Goal: Find specific page/section: Find specific page/section

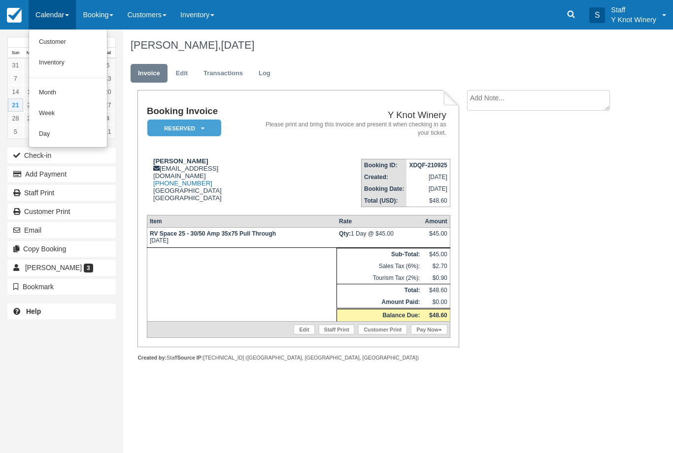
click at [59, 46] on link "Customer" at bounding box center [68, 42] width 78 height 21
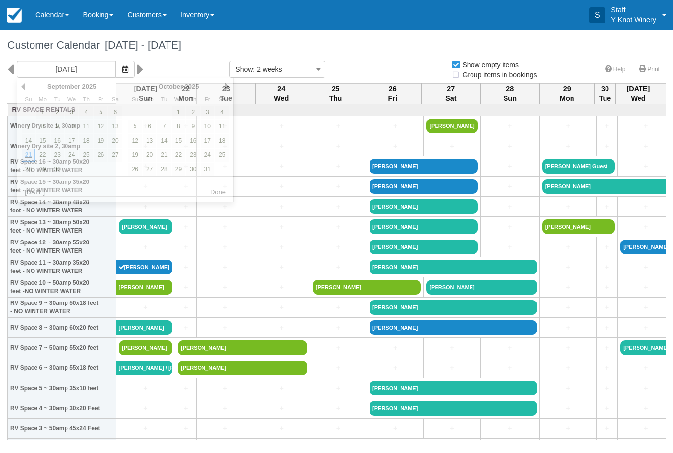
select select
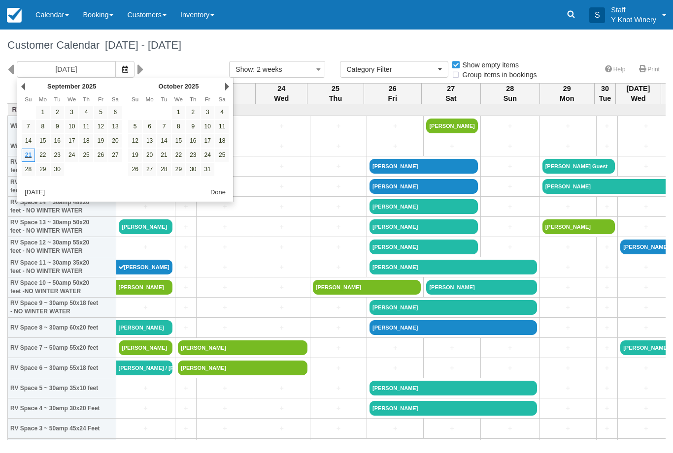
click at [122, 66] on icon "button" at bounding box center [125, 69] width 6 height 7
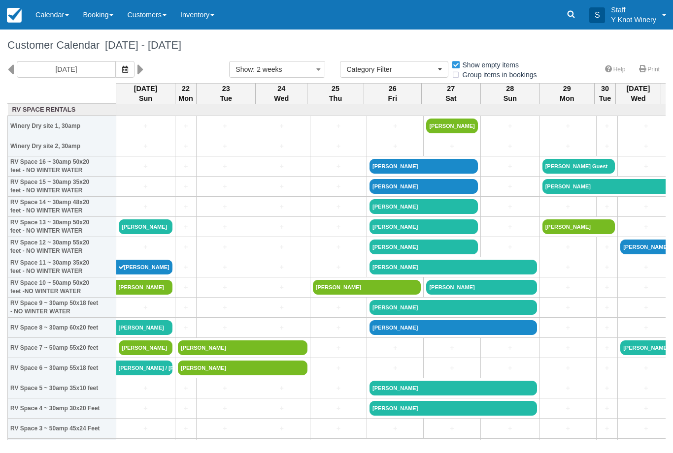
click at [122, 65] on span "button" at bounding box center [125, 69] width 6 height 8
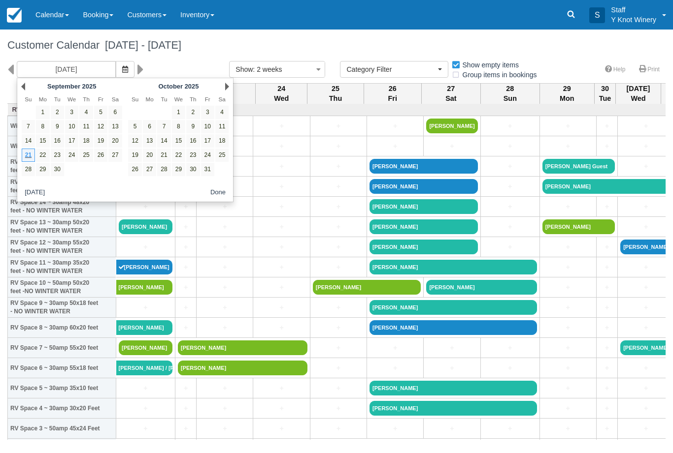
click at [194, 125] on link "9" at bounding box center [192, 126] width 13 height 13
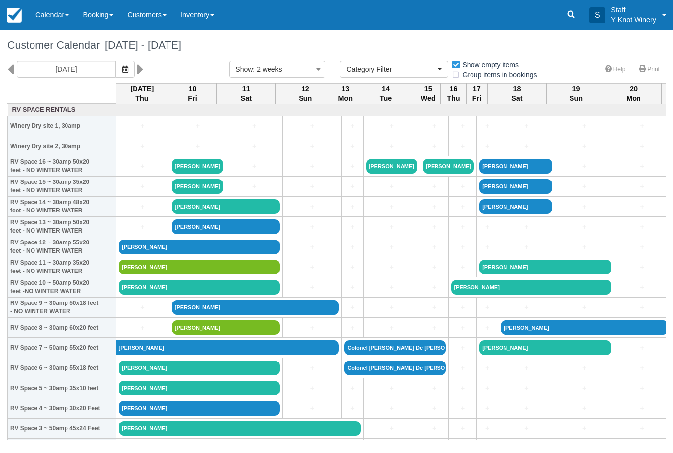
click at [122, 70] on icon "button" at bounding box center [125, 69] width 6 height 7
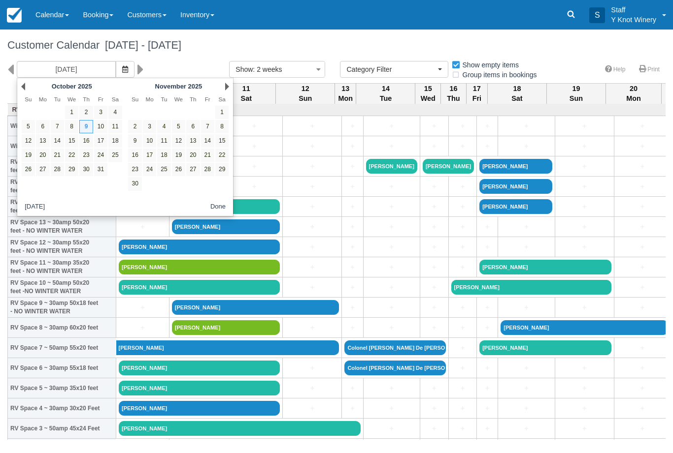
click at [70, 130] on link "8" at bounding box center [71, 126] width 13 height 13
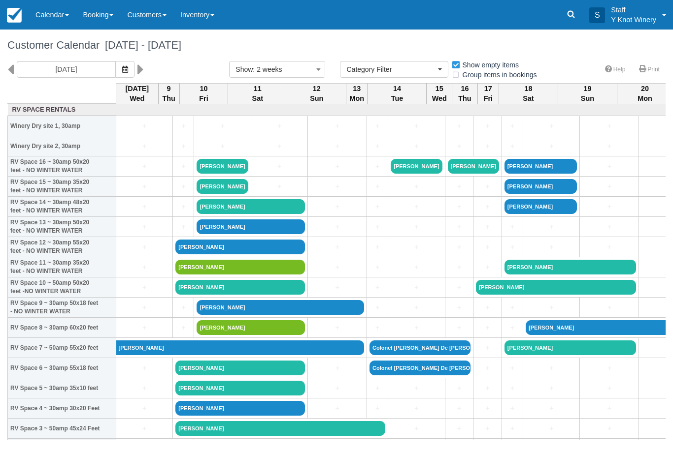
click at [122, 68] on icon "button" at bounding box center [125, 69] width 6 height 7
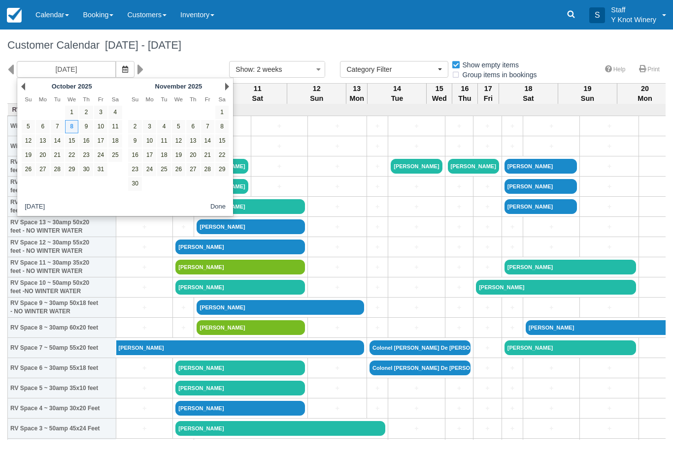
click at [55, 126] on link "7" at bounding box center [57, 126] width 13 height 13
type input "10/07/25"
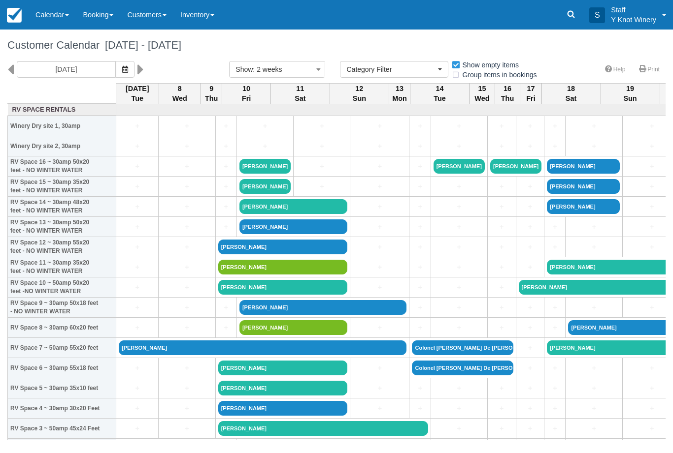
click at [43, 8] on link "Calendar" at bounding box center [52, 15] width 47 height 30
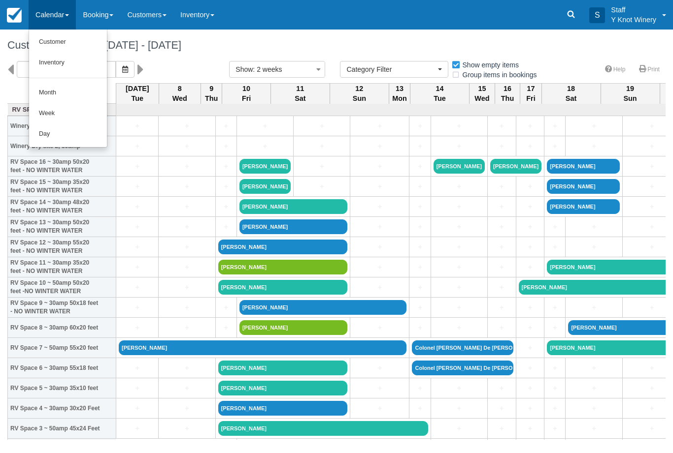
click at [53, 39] on link "Customer" at bounding box center [68, 42] width 78 height 21
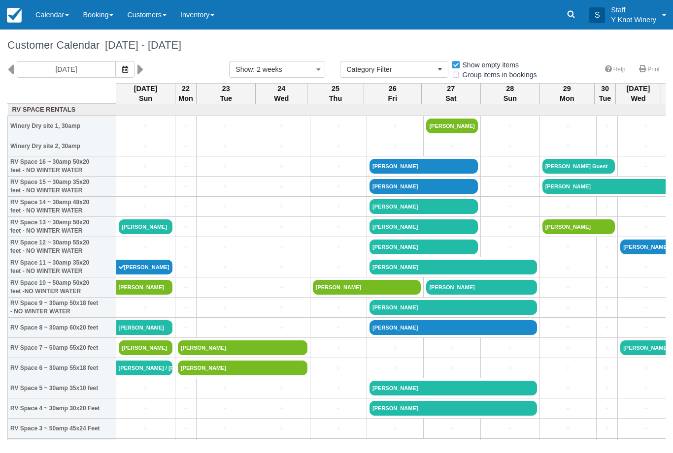
select select
click at [122, 66] on icon "button" at bounding box center [125, 69] width 6 height 7
